Goal: Check status: Check status

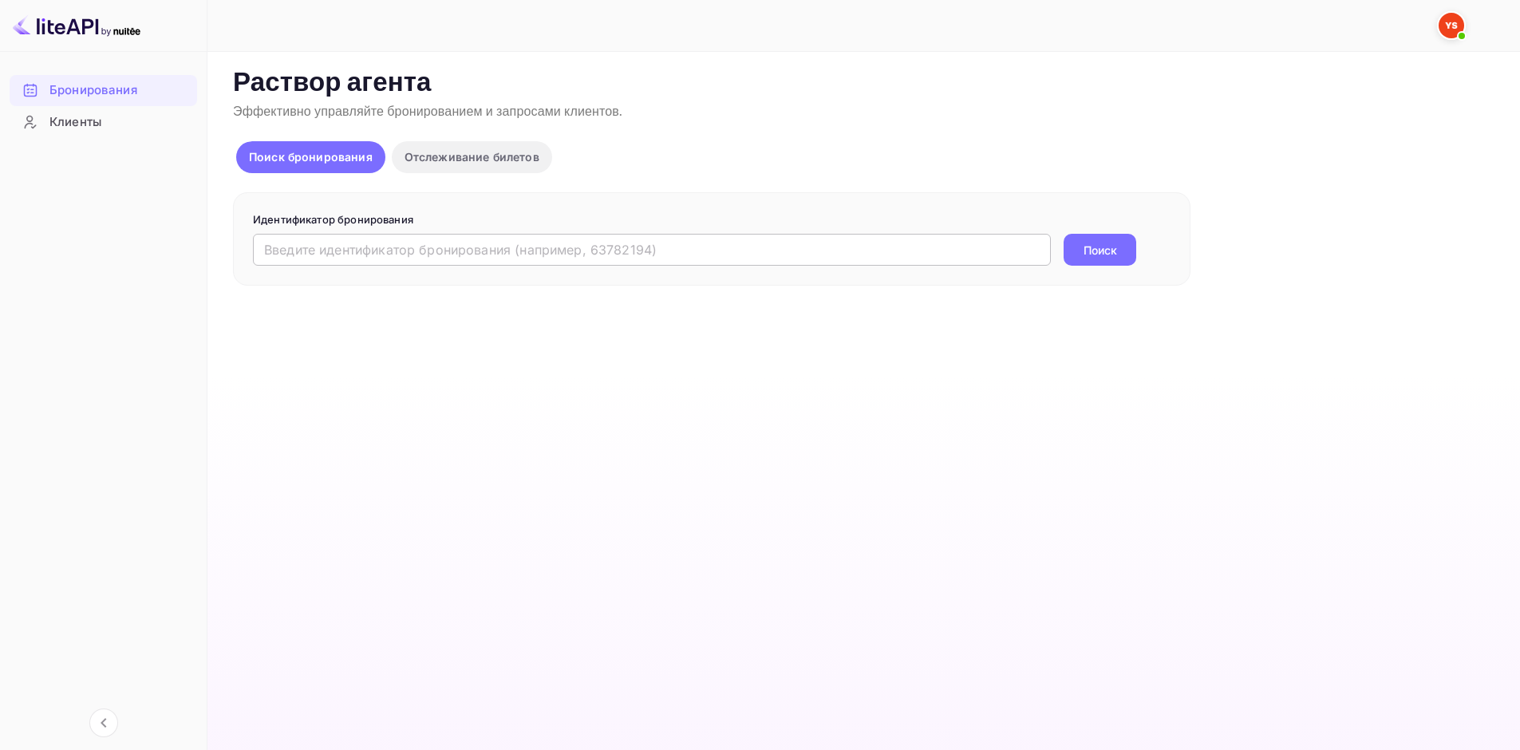
click at [450, 243] on input "text" at bounding box center [652, 250] width 798 height 32
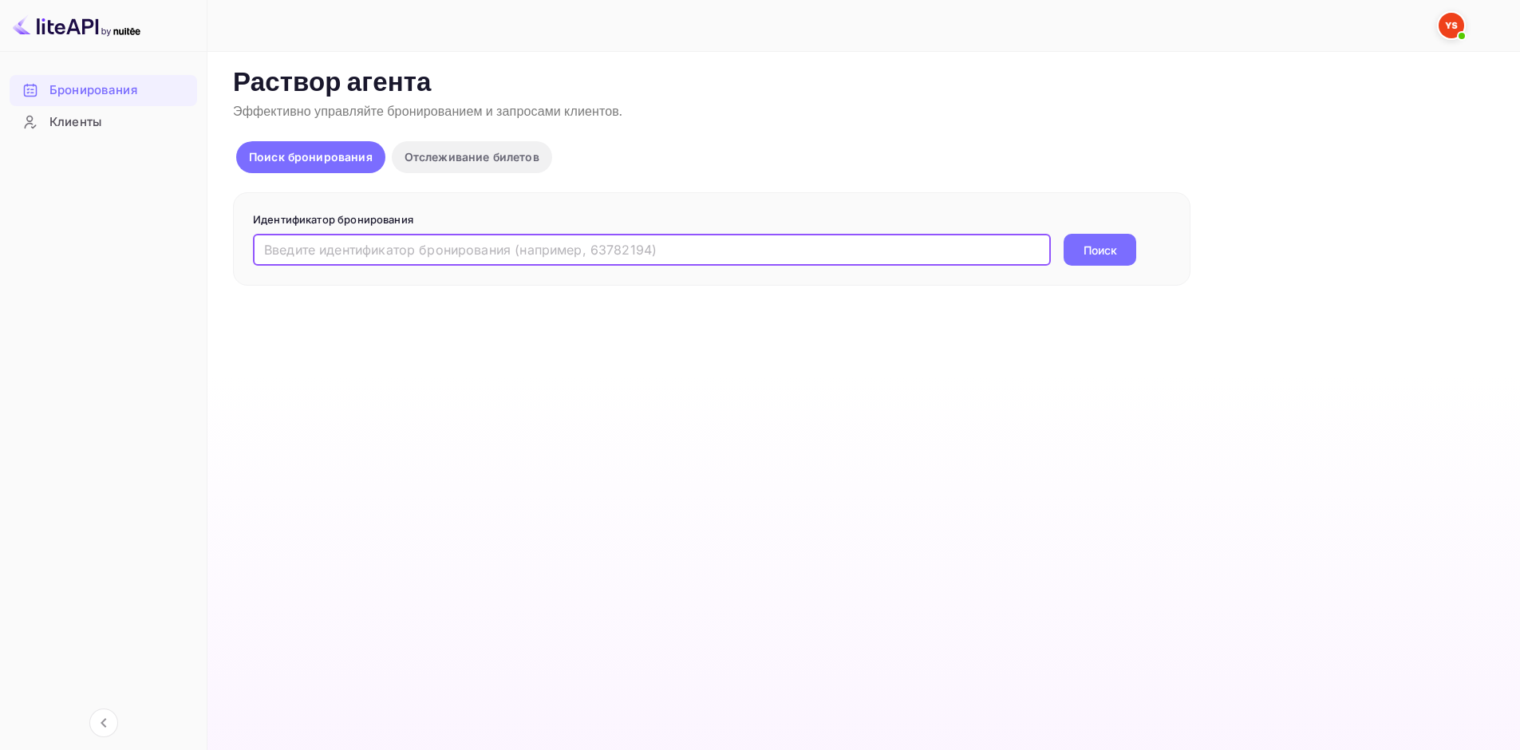
paste input "9330982"
type input "9330982"
click at [1092, 269] on div "Идентификатор бронирования 9330982 ​ Поиск" at bounding box center [711, 239] width 957 height 94
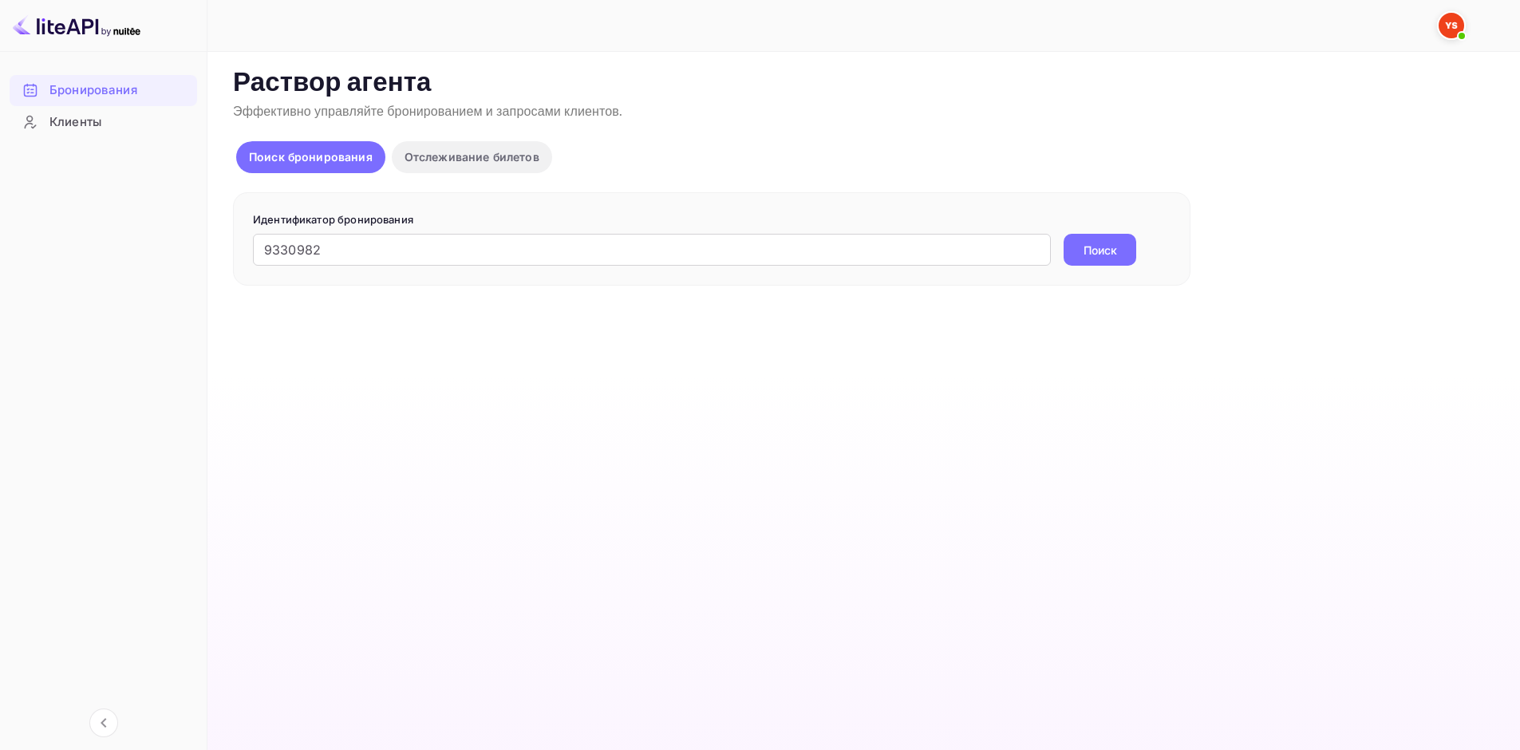
click at [1095, 262] on button "Поиск" at bounding box center [1099, 250] width 73 height 32
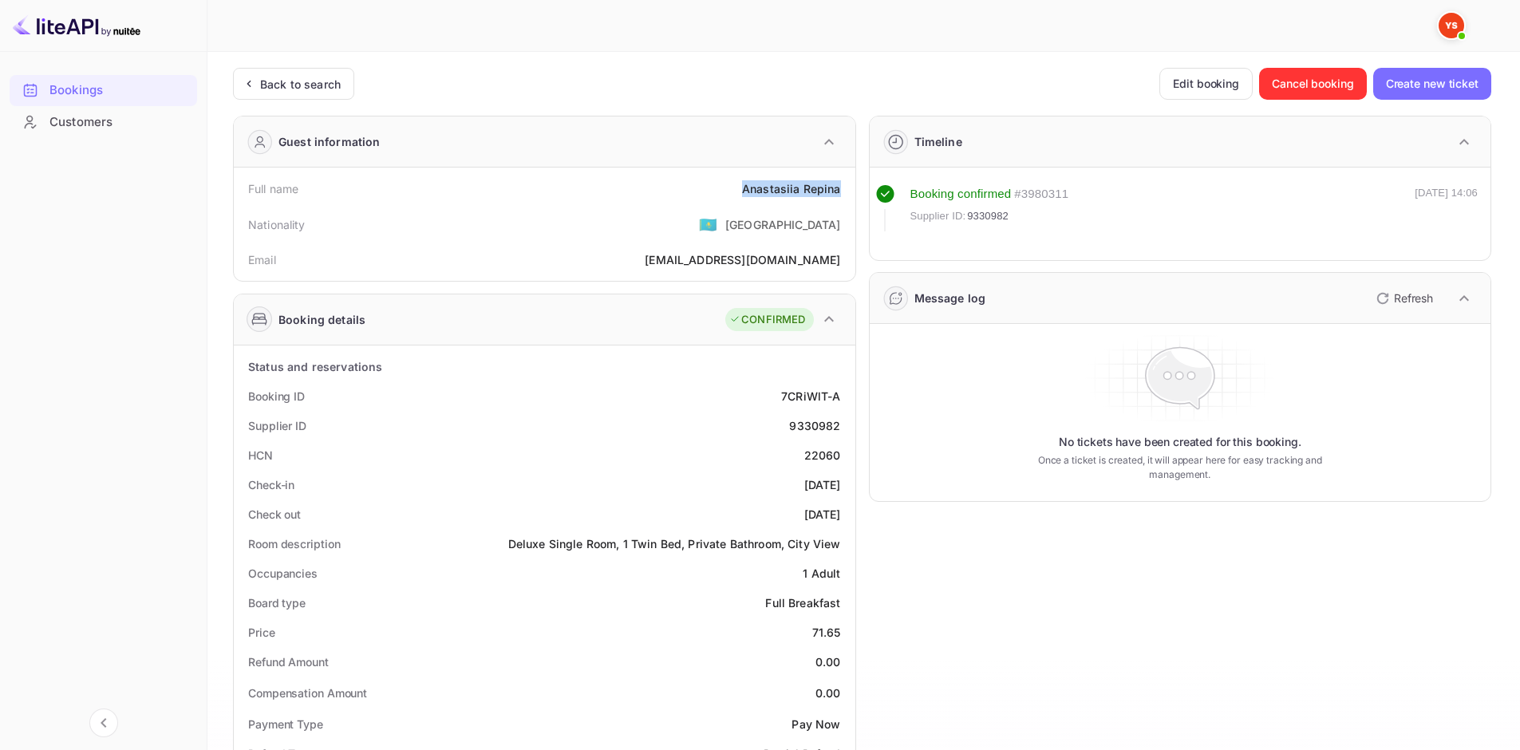
drag, startPoint x: 727, startPoint y: 188, endPoint x: 838, endPoint y: 180, distance: 112.0
click at [838, 180] on div "Full name [PERSON_NAME] Repina" at bounding box center [544, 189] width 609 height 30
copy div "Anastasiia Repina"
click at [617, 314] on div "Booking details CONFIRMED" at bounding box center [544, 319] width 621 height 51
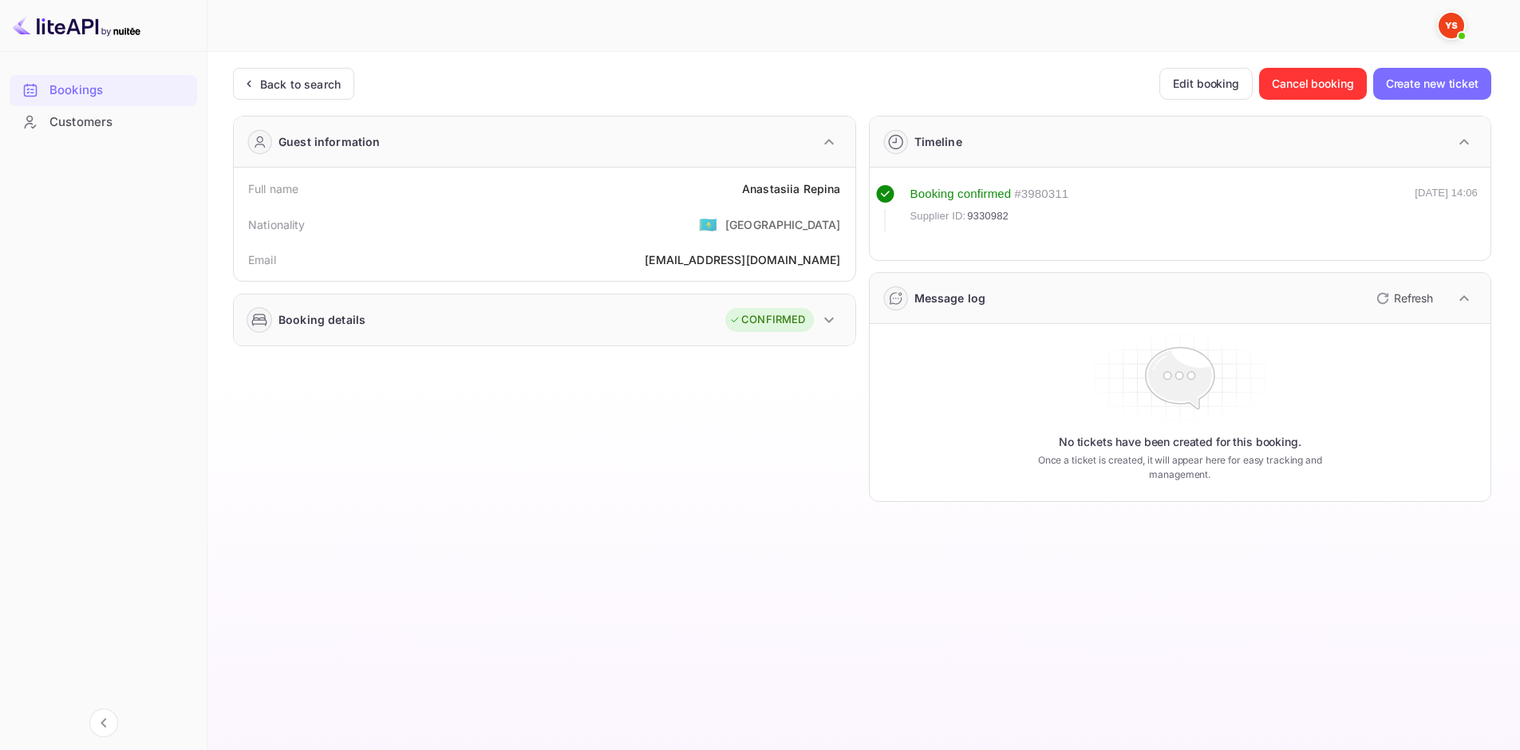
click at [710, 328] on div "Booking details CONFIRMED" at bounding box center [544, 319] width 621 height 51
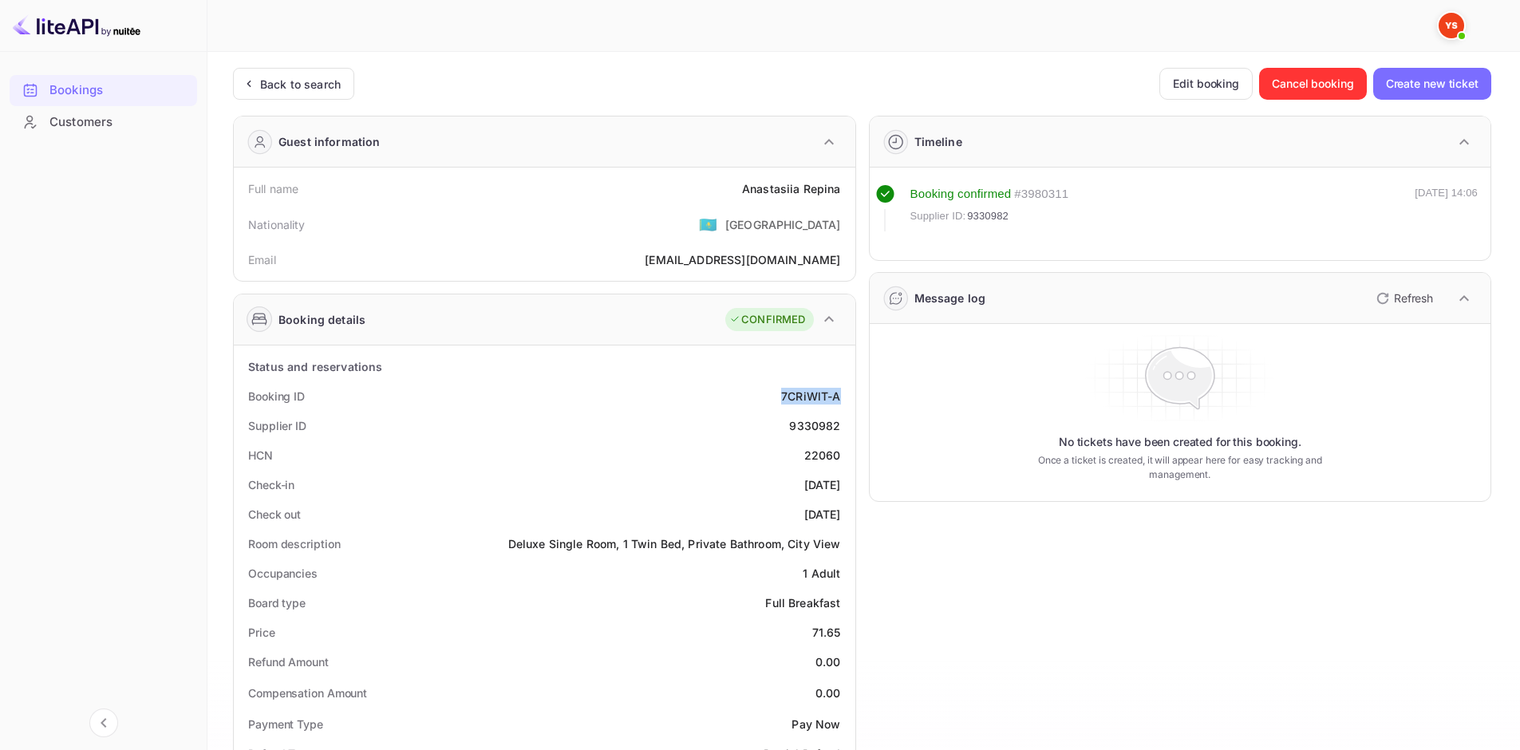
drag, startPoint x: 767, startPoint y: 391, endPoint x: 843, endPoint y: 404, distance: 77.8
click at [843, 404] on div "Booking ID 7CRiWlT-A" at bounding box center [544, 396] width 609 height 30
copy ya-tr-span "7CRiWlT-A"
drag, startPoint x: 790, startPoint y: 423, endPoint x: 839, endPoint y: 422, distance: 49.5
click at [839, 422] on div "9330982" at bounding box center [814, 425] width 51 height 17
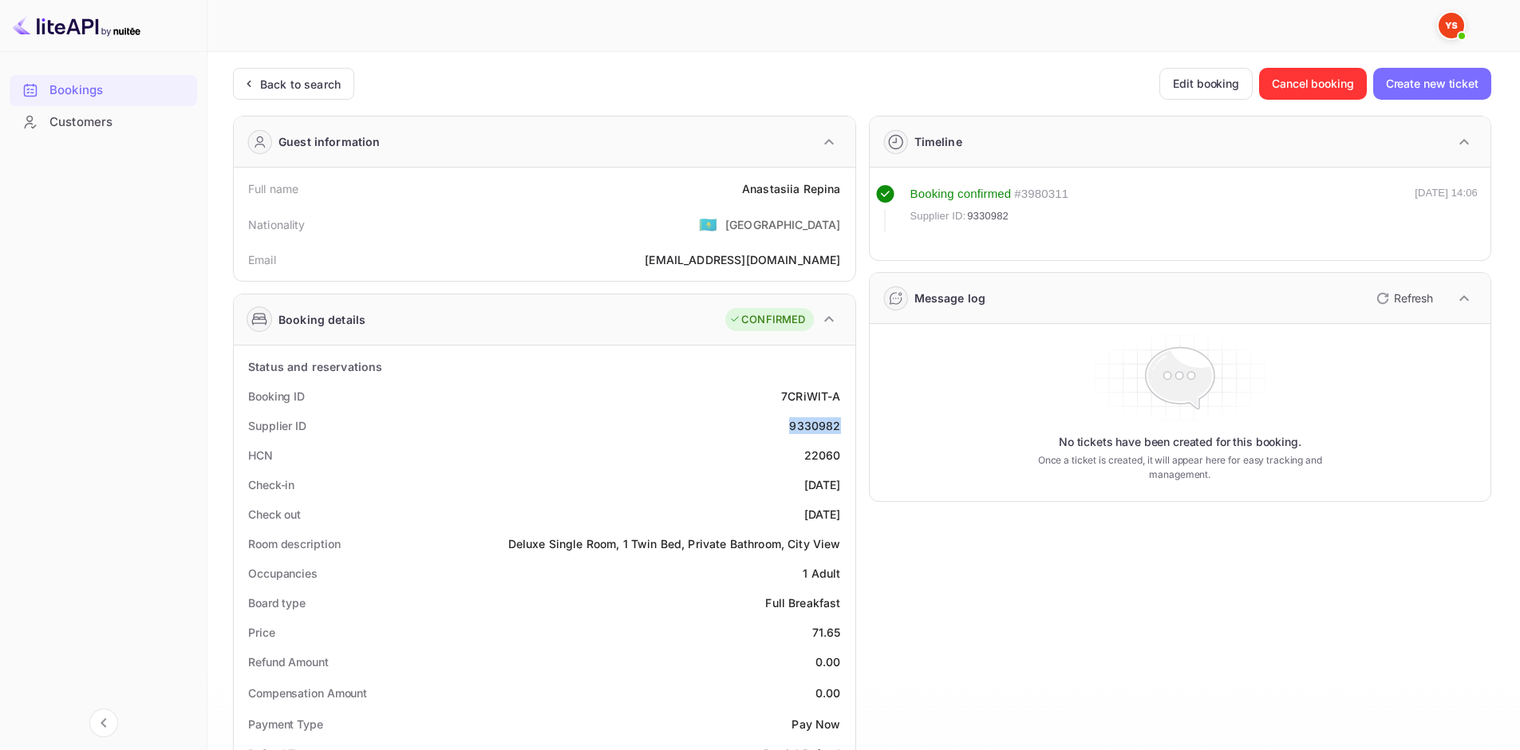
copy div "9330982"
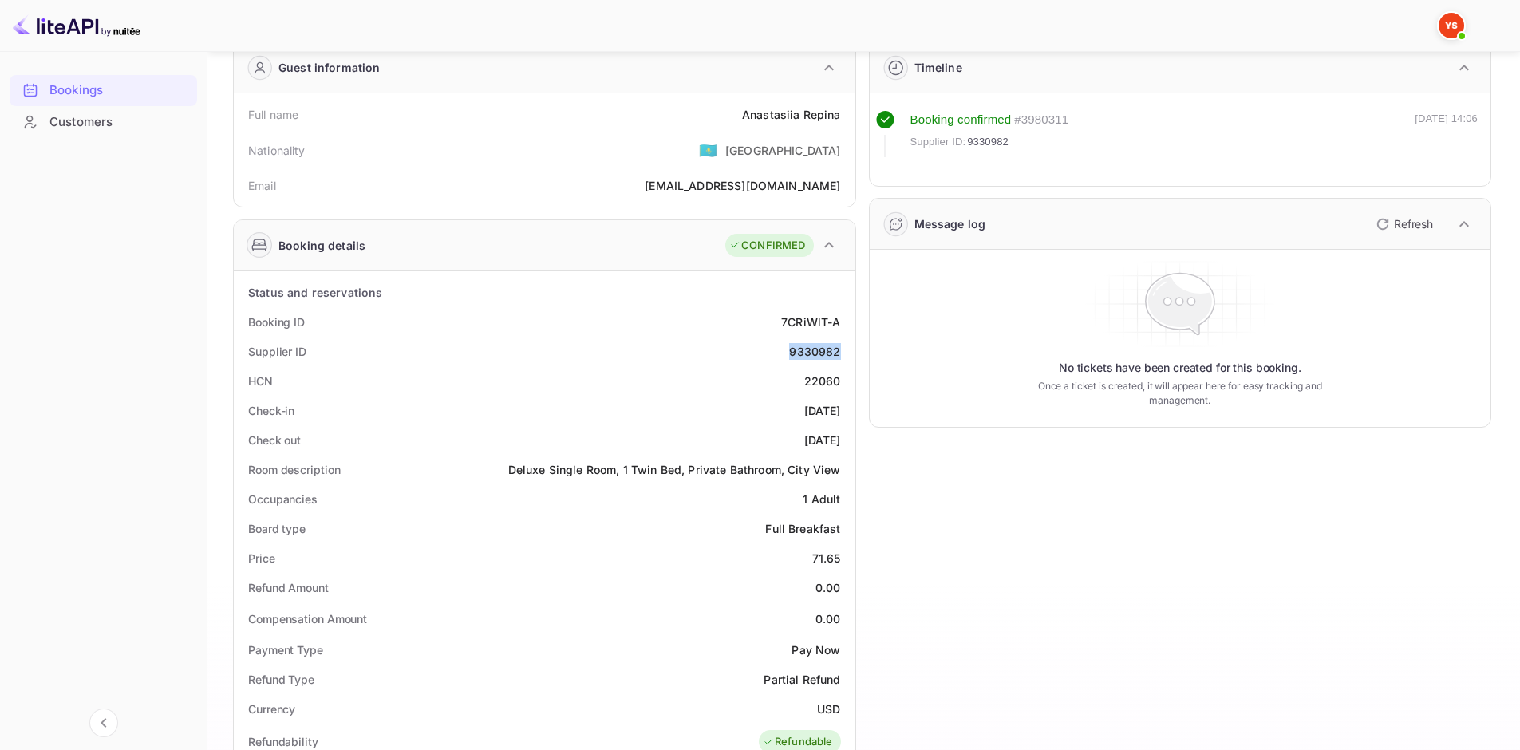
scroll to position [80, 0]
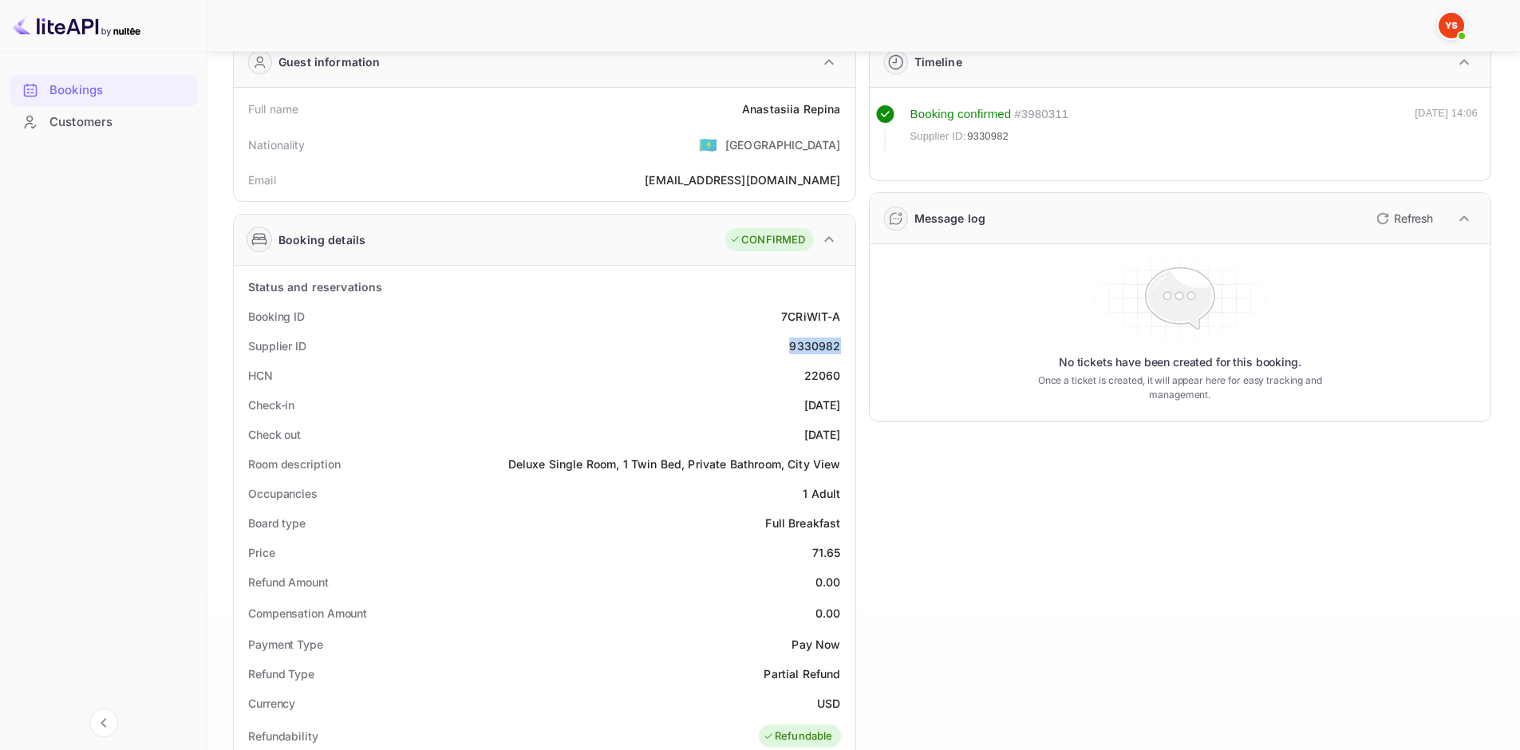
drag, startPoint x: 777, startPoint y: 404, endPoint x: 840, endPoint y: 402, distance: 63.0
click at [840, 402] on div "Check-in [DATE]" at bounding box center [544, 405] width 609 height 30
copy div "[DATE]"
drag, startPoint x: 779, startPoint y: 432, endPoint x: 839, endPoint y: 435, distance: 60.7
click at [839, 435] on div "[DATE]" at bounding box center [822, 434] width 37 height 17
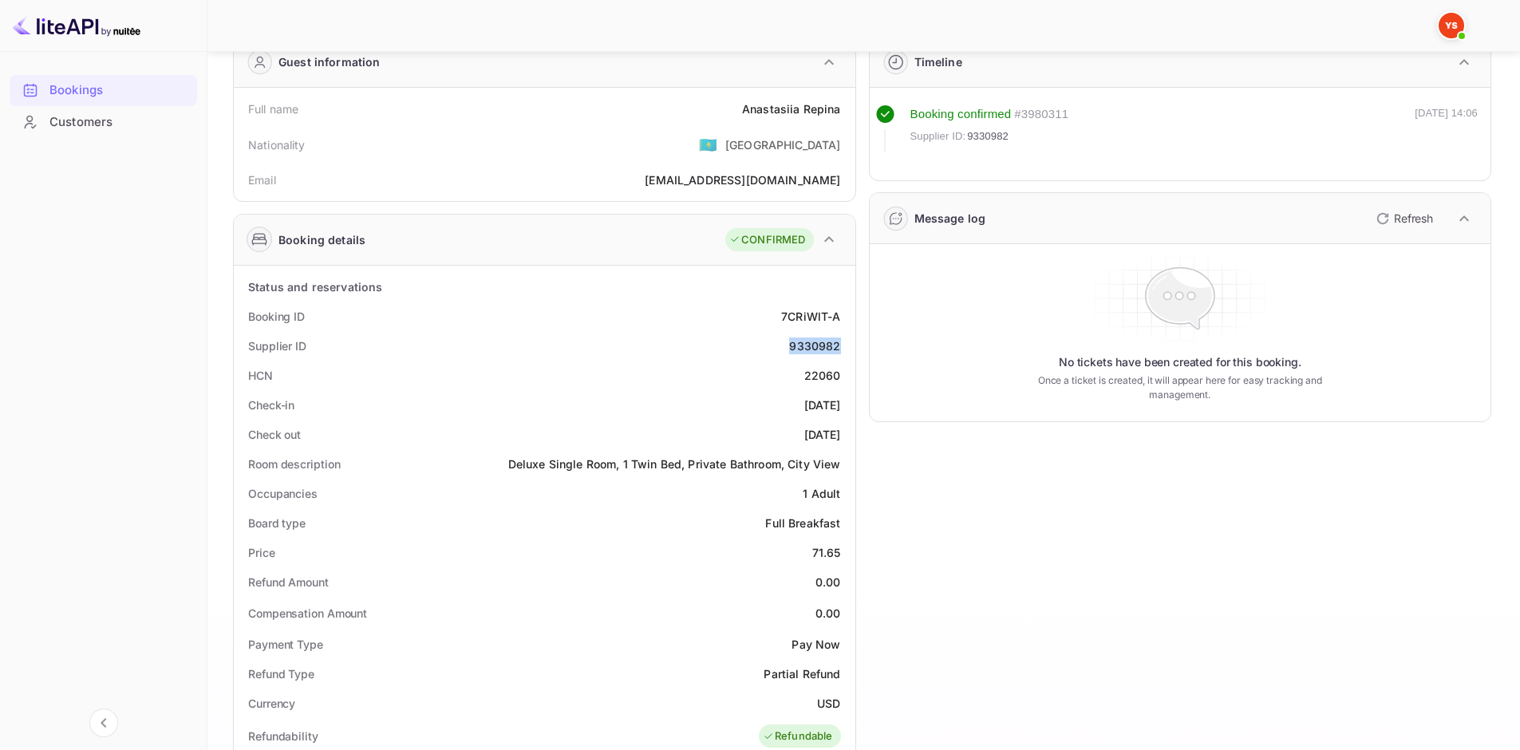
copy div "[DATE]"
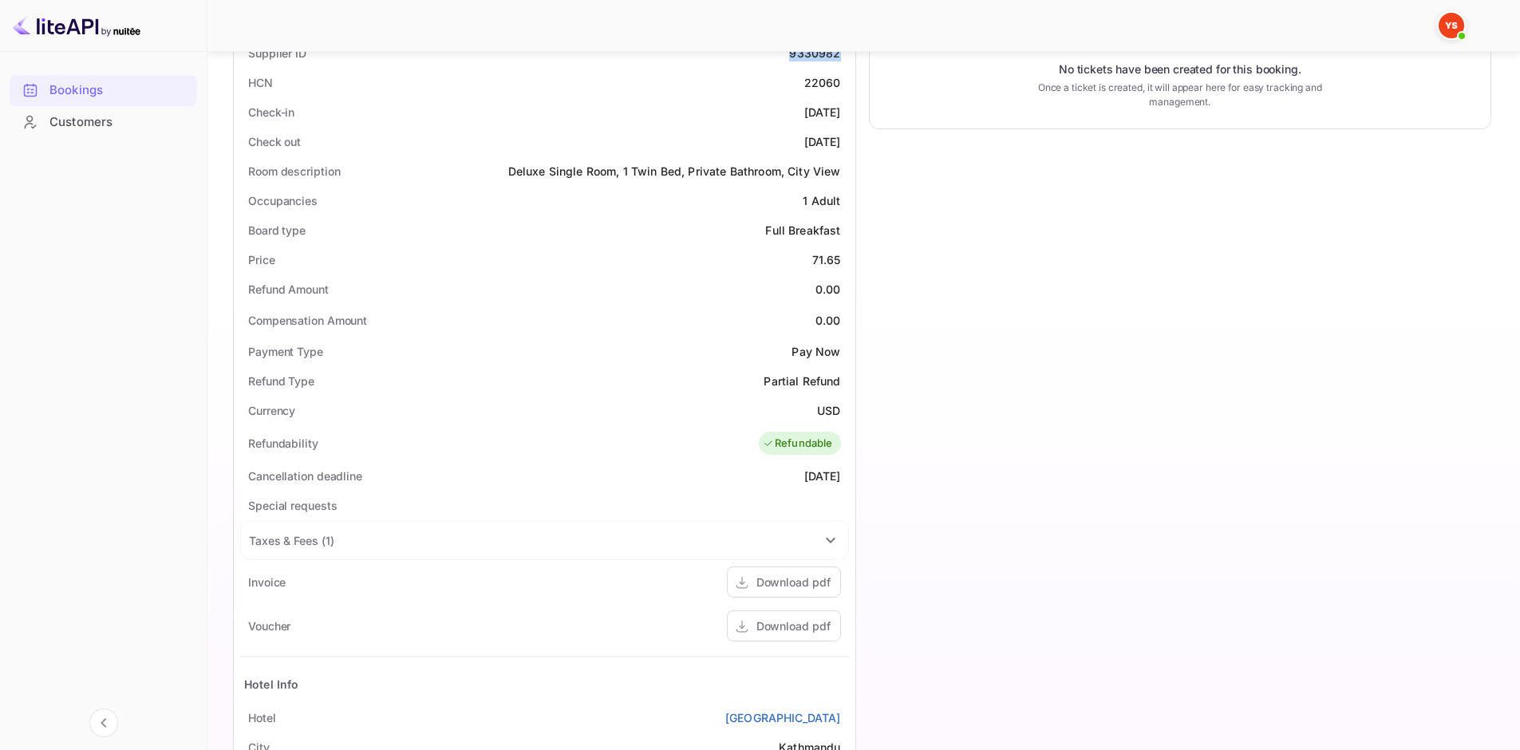
scroll to position [638, 0]
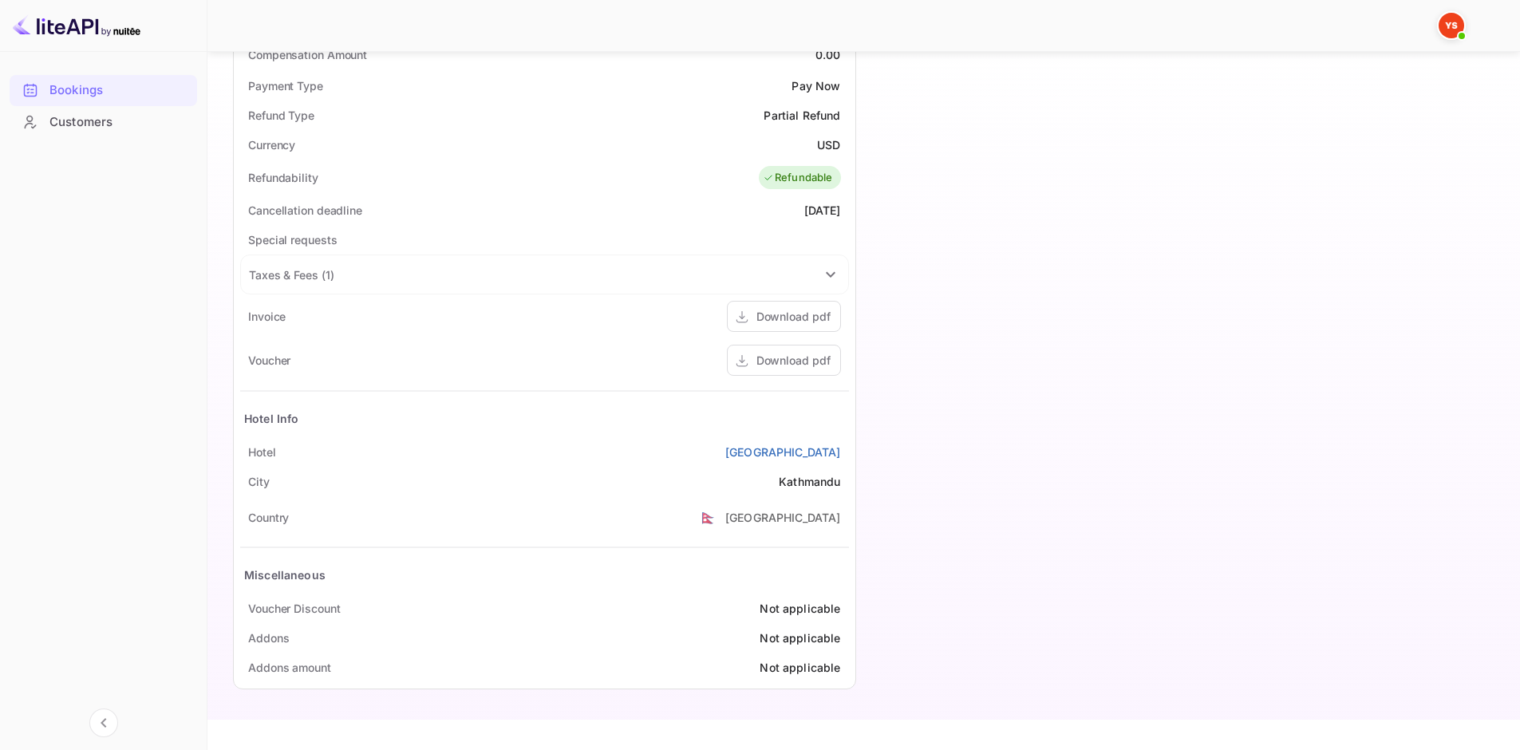
drag, startPoint x: 685, startPoint y: 453, endPoint x: 841, endPoint y: 452, distance: 155.6
click at [841, 452] on div "[GEOGRAPHIC_DATA]" at bounding box center [544, 452] width 609 height 30
copy ya-tr-span "[GEOGRAPHIC_DATA]"
